Goal: Information Seeking & Learning: Learn about a topic

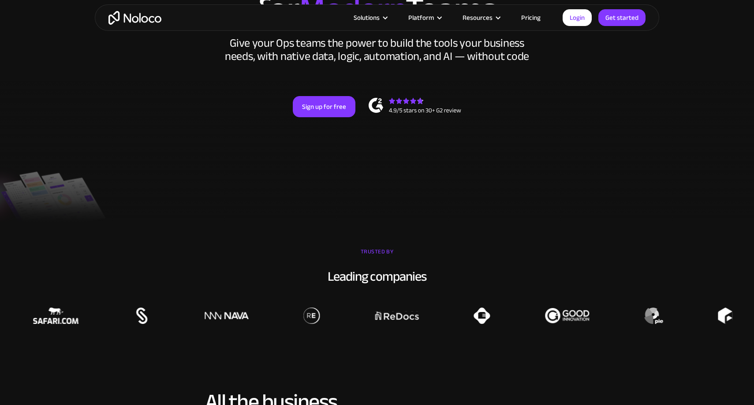
scroll to position [141, 0]
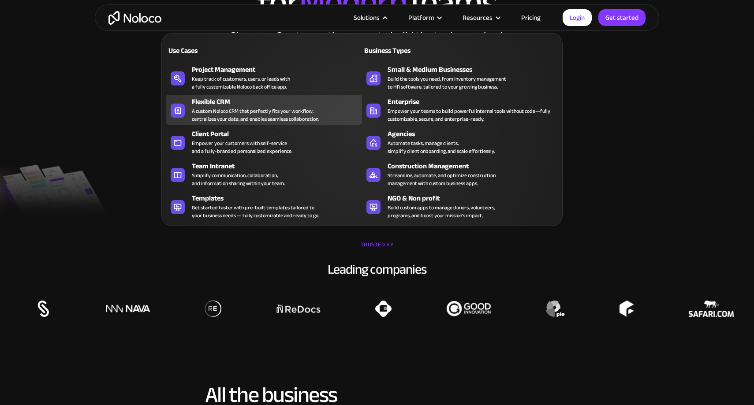
click at [207, 103] on div "Flexible CRM" at bounding box center [279, 102] width 174 height 11
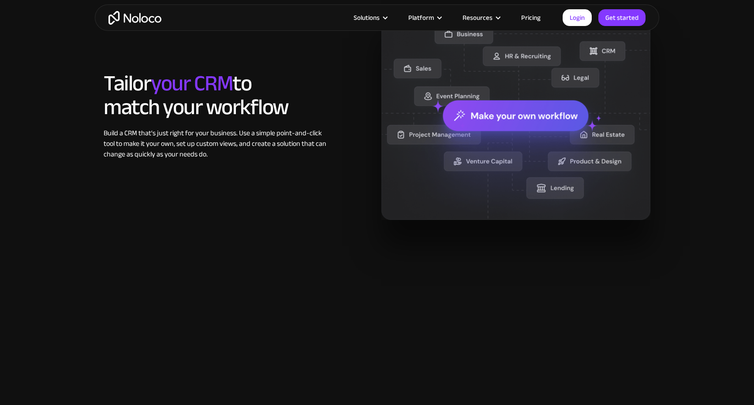
scroll to position [720, 0]
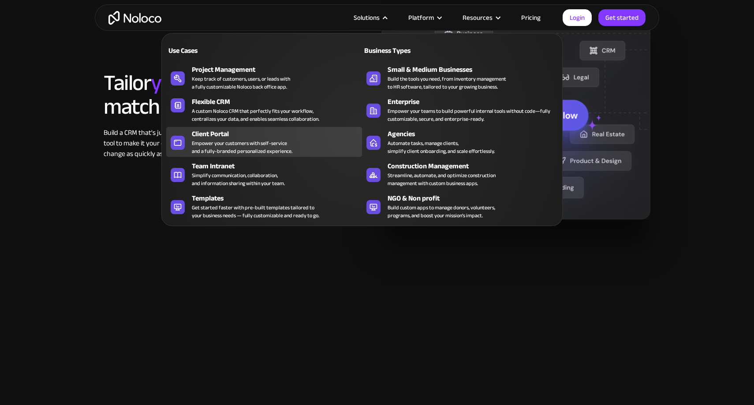
click at [219, 139] on div "Empower your customers with self-service and a fully-branded personalized exper…" at bounding box center [242, 147] width 101 height 16
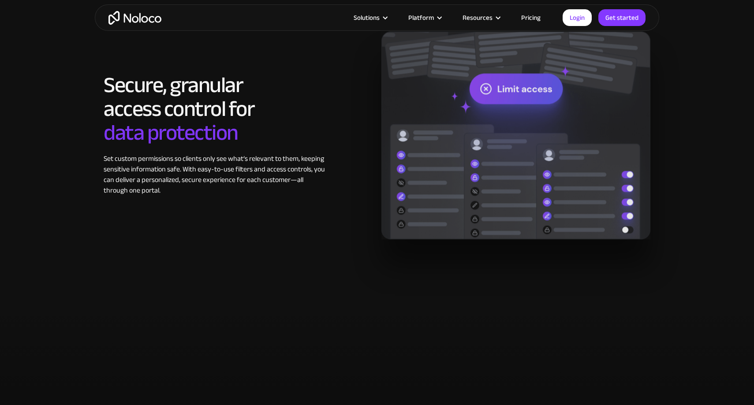
scroll to position [1431, 0]
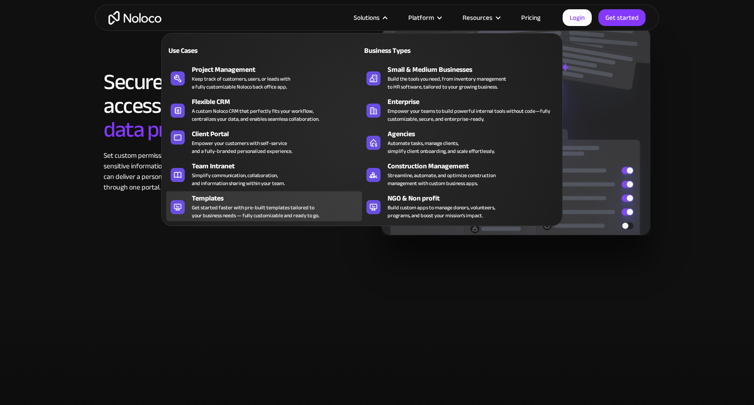
click at [246, 204] on div "Get started faster with pre-built templates tailored to your business needs — f…" at bounding box center [255, 212] width 127 height 16
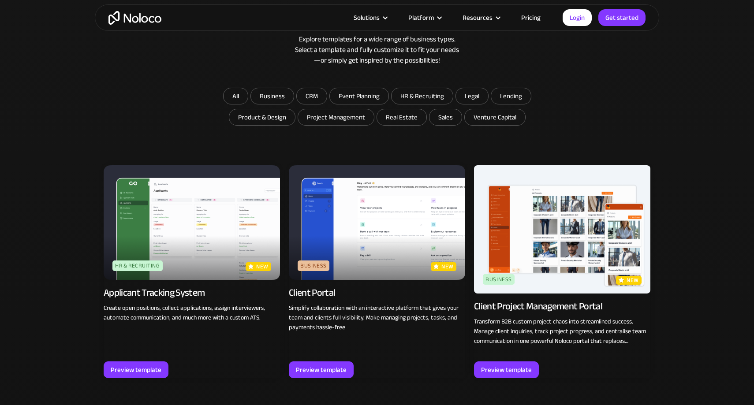
scroll to position [507, 0]
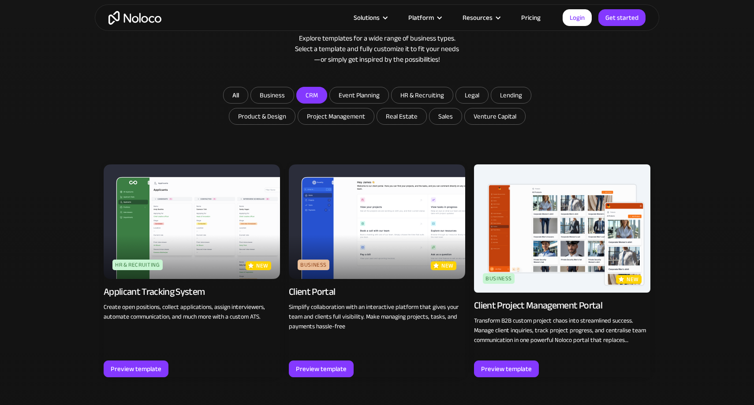
click at [294, 97] on input "CRM" at bounding box center [272, 95] width 43 height 16
checkbox input "true"
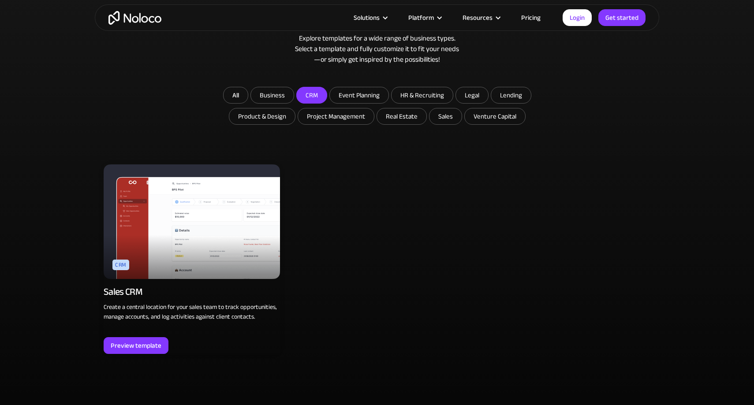
click at [190, 254] on img at bounding box center [192, 221] width 176 height 115
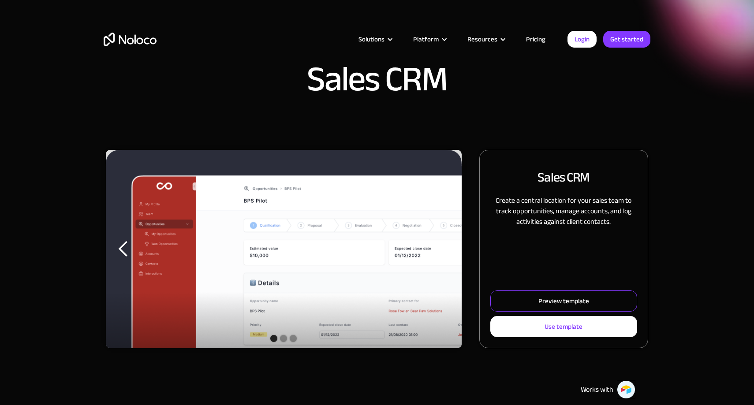
click at [572, 306] on div "Preview template" at bounding box center [563, 300] width 51 height 11
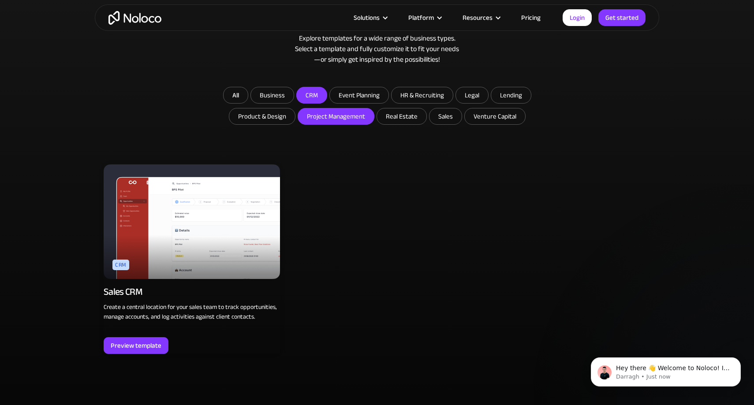
click at [294, 103] on input "Project Management" at bounding box center [272, 95] width 43 height 16
checkbox input "true"
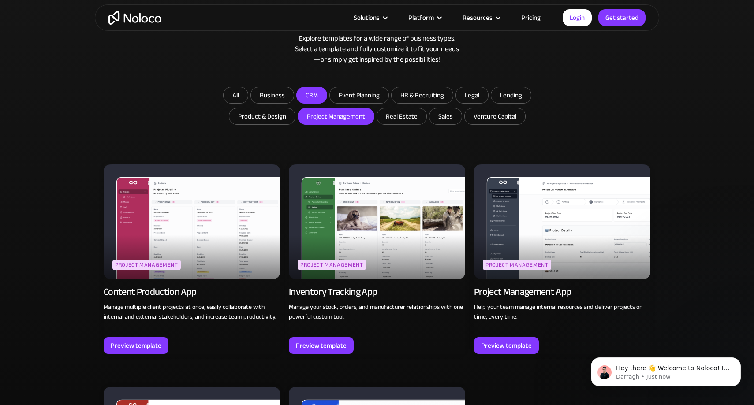
click at [313, 93] on input "CRM" at bounding box center [312, 95] width 30 height 16
checkbox input "false"
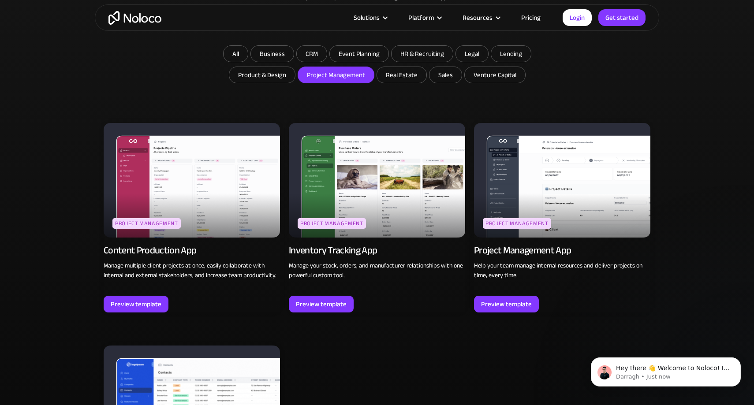
scroll to position [542, 0]
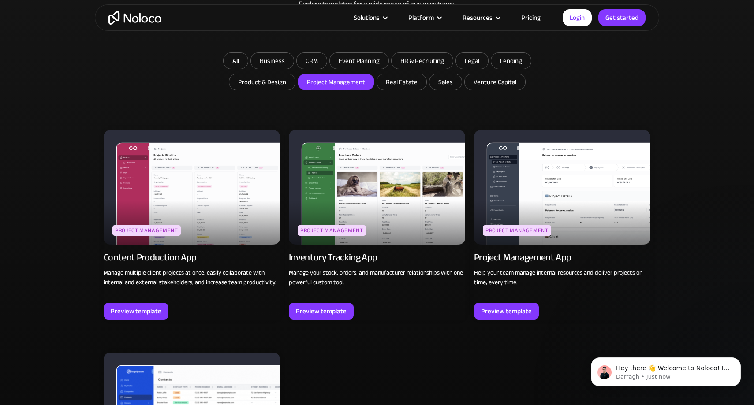
click at [340, 86] on input "Project Management" at bounding box center [336, 82] width 76 height 16
checkbox input "false"
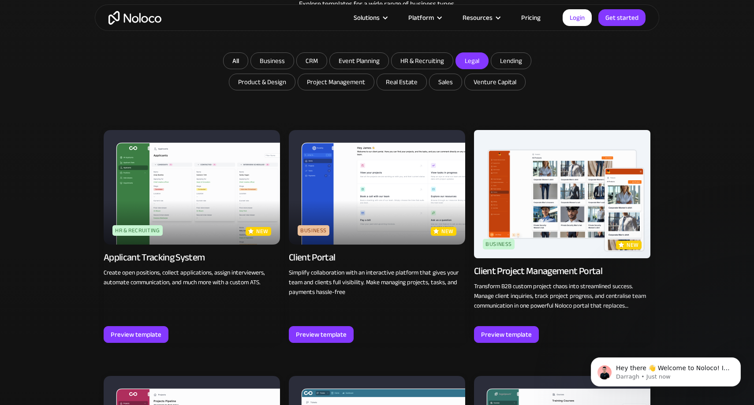
click at [294, 63] on input "Legal" at bounding box center [272, 61] width 43 height 16
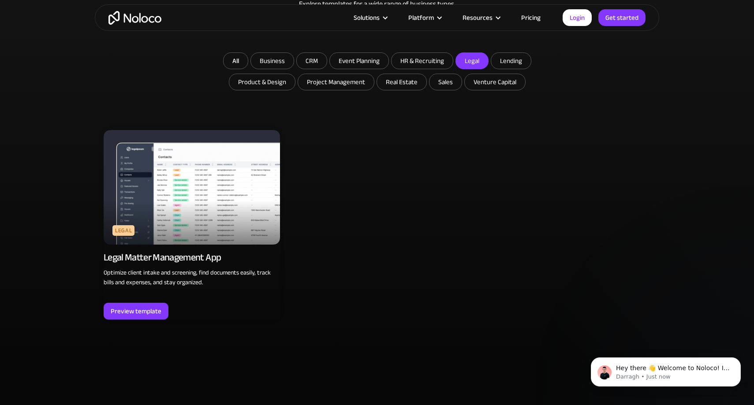
click at [467, 61] on input "Legal" at bounding box center [472, 61] width 32 height 16
checkbox input "false"
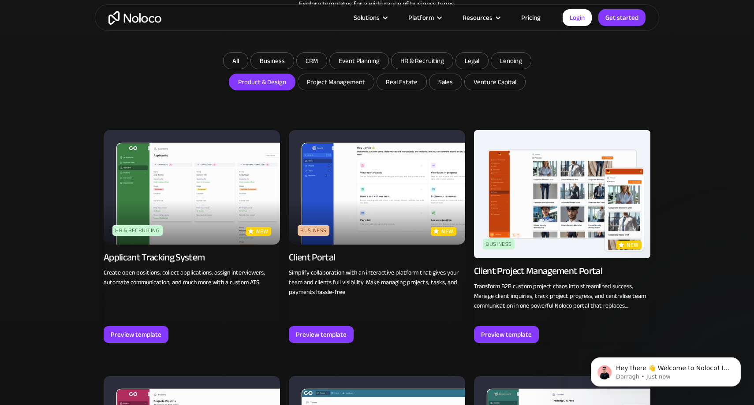
click at [278, 69] on input "Product & Design" at bounding box center [272, 61] width 43 height 16
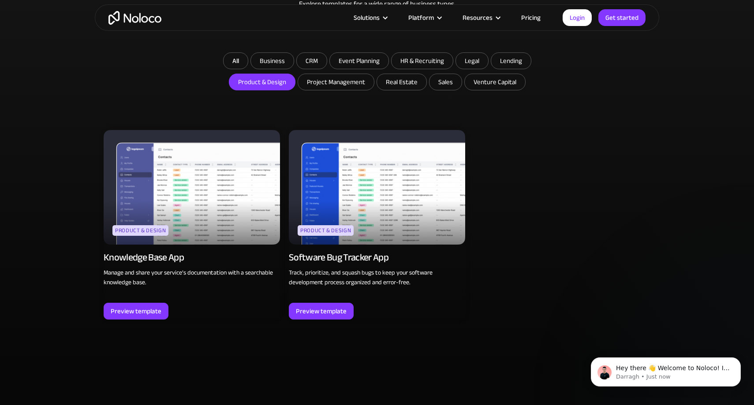
click at [278, 81] on input "Product & Design" at bounding box center [262, 82] width 66 height 16
checkbox input "false"
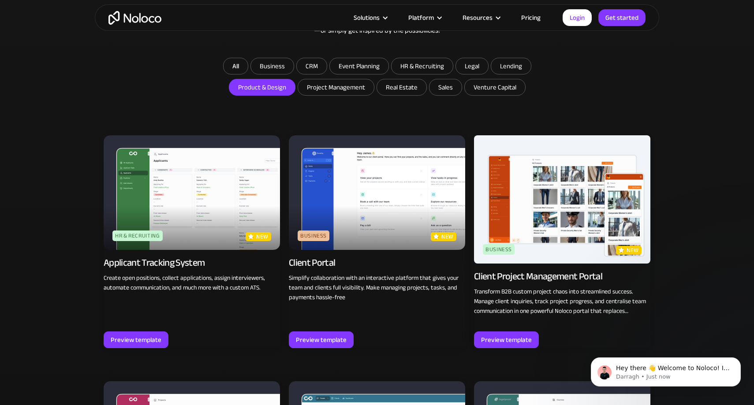
scroll to position [533, 0]
